Goal: Find specific page/section

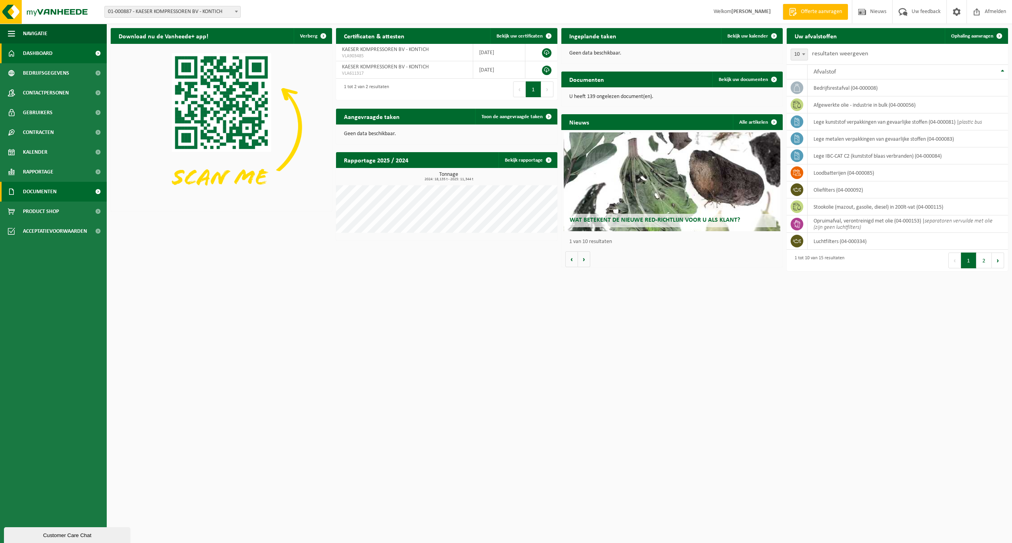
click at [33, 186] on span "Documenten" at bounding box center [40, 192] width 34 height 20
click at [32, 212] on span "Facturen" at bounding box center [34, 211] width 21 height 15
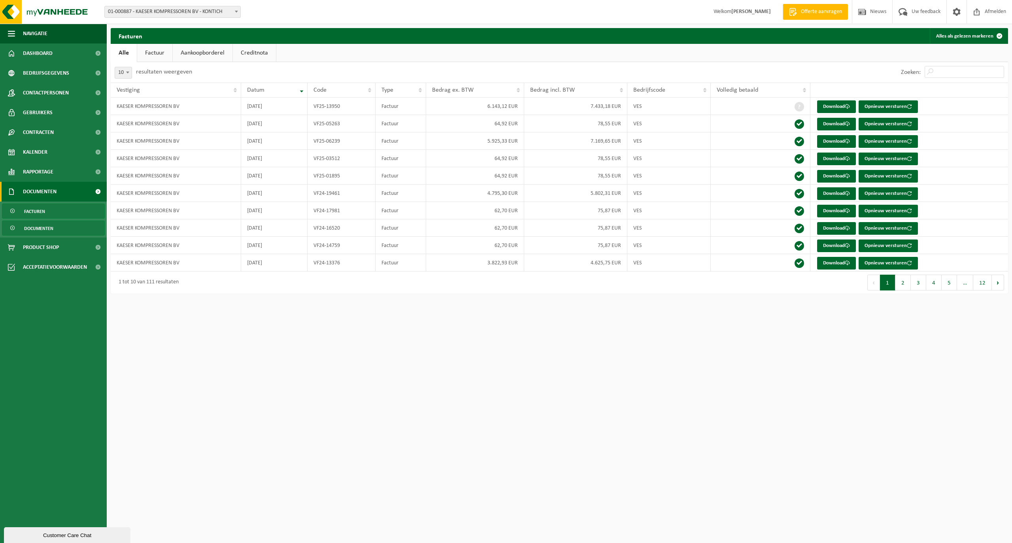
click at [35, 231] on span "Documenten" at bounding box center [38, 228] width 29 height 15
